Goal: Task Accomplishment & Management: Manage account settings

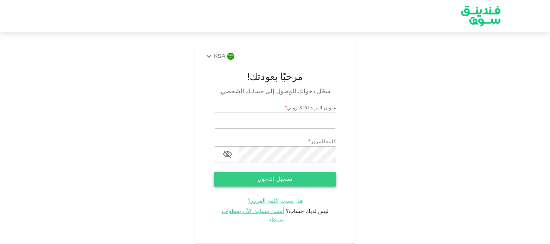
type input "[EMAIL_ADDRESS][DOMAIN_NAME]"
click at [264, 174] on button "تسجيل الدخول" at bounding box center [275, 179] width 122 height 14
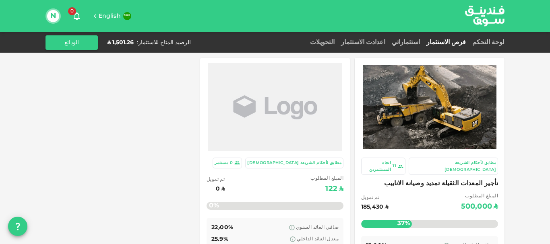
drag, startPoint x: 489, startPoint y: 42, endPoint x: 269, endPoint y: 45, distance: 219.8
click at [269, 45] on div "لوحة التحكم فرص الاستثمار استثماراتي اعدادت الاستثمار التحويلات الرصيد المتاح ل…" at bounding box center [274, 42] width 459 height 14
click at [488, 41] on link "لوحة التحكم" at bounding box center [486, 42] width 35 height 6
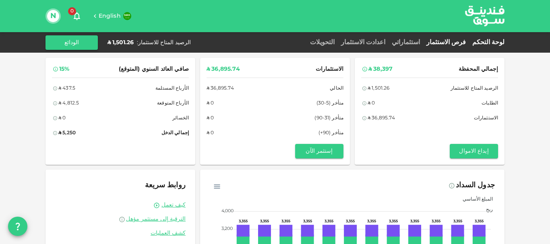
click at [446, 41] on link "فرص الاستثمار" at bounding box center [446, 42] width 46 height 6
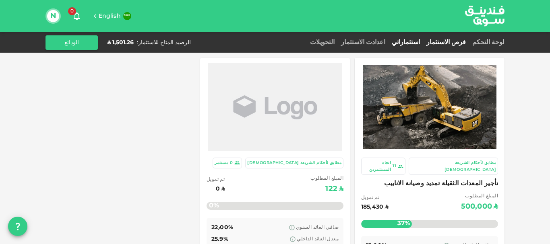
click at [423, 44] on link "استثماراتي" at bounding box center [405, 42] width 35 height 6
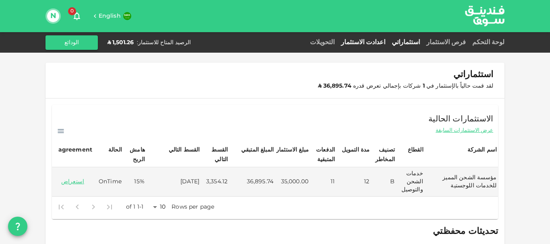
click at [388, 42] on link "اعدادت الاستثمار" at bounding box center [363, 42] width 51 height 6
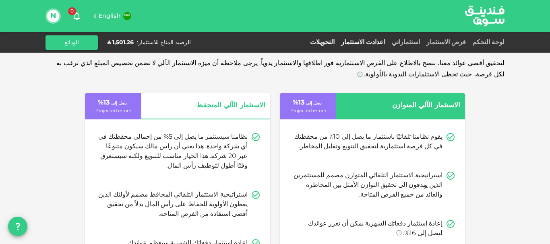
click at [338, 43] on link "التحويلات" at bounding box center [322, 42] width 31 height 6
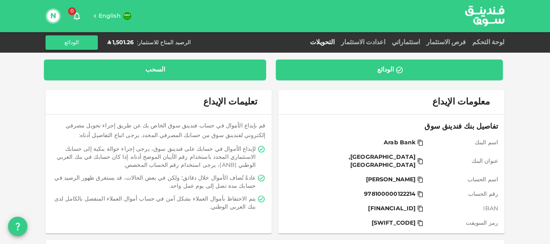
click at [177, 65] on div "السحب" at bounding box center [155, 70] width 222 height 21
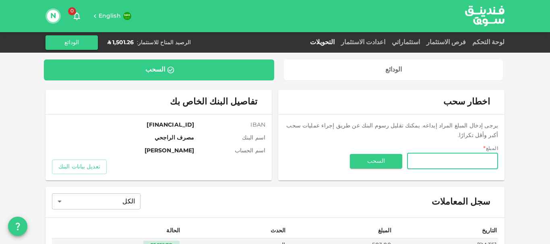
click at [454, 153] on input "المبلغ" at bounding box center [452, 161] width 91 height 16
type input "501.26"
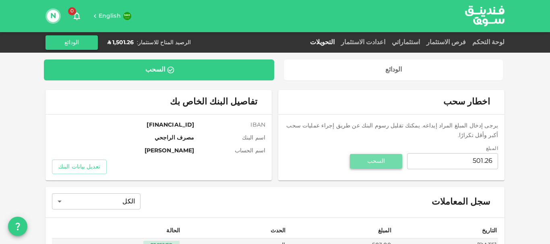
click at [380, 154] on button "السحب" at bounding box center [376, 161] width 52 height 14
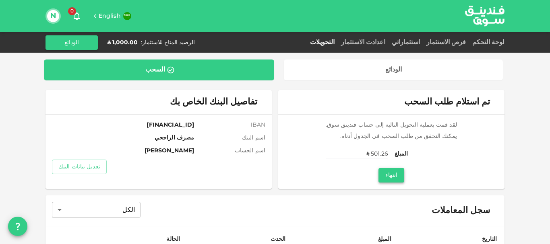
click at [397, 173] on button "انتهاء" at bounding box center [391, 175] width 26 height 14
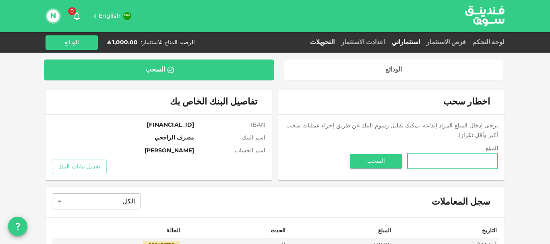
click at [423, 41] on link "استثماراتي" at bounding box center [405, 42] width 35 height 6
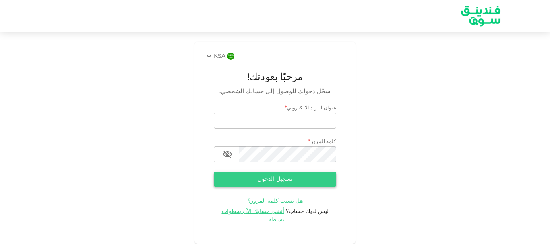
type input "[EMAIL_ADDRESS][DOMAIN_NAME]"
click at [284, 177] on button "تسجيل الدخول" at bounding box center [275, 179] width 122 height 14
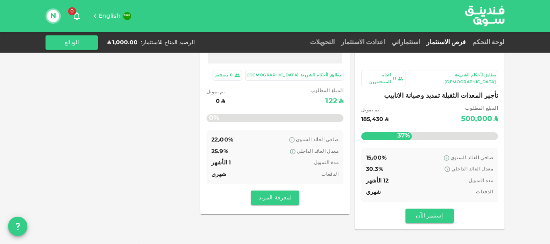
scroll to position [40, 0]
